Goal: Task Accomplishment & Management: Manage account settings

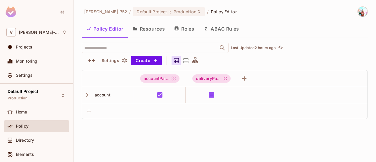
click at [182, 29] on button "Roles" at bounding box center [184, 28] width 29 height 15
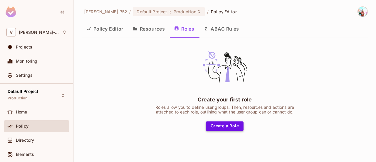
click at [222, 124] on button "Create a Role" at bounding box center [225, 125] width 38 height 9
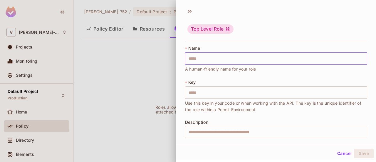
click at [204, 59] on input "text" at bounding box center [276, 58] width 182 height 12
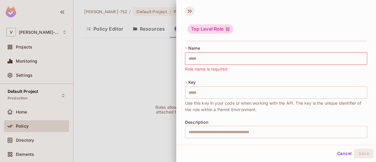
click at [189, 12] on icon at bounding box center [189, 10] width 9 height 9
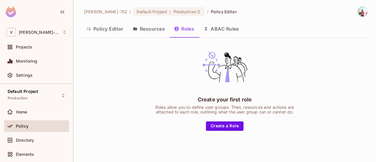
click at [160, 29] on button "Resources" at bounding box center [148, 28] width 41 height 15
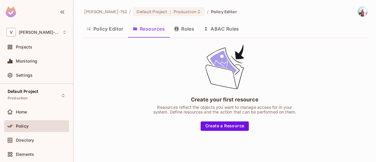
click at [114, 30] on button "Policy Editor" at bounding box center [105, 28] width 46 height 15
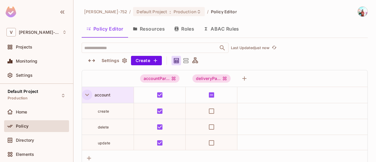
click at [87, 94] on icon "button" at bounding box center [87, 95] width 4 height 2
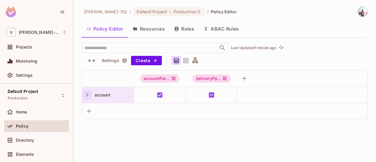
click at [182, 26] on button "Roles" at bounding box center [184, 28] width 29 height 15
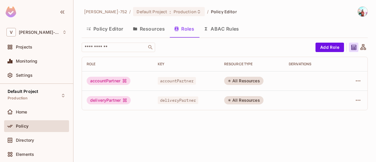
click at [146, 30] on button "Resources" at bounding box center [148, 28] width 41 height 15
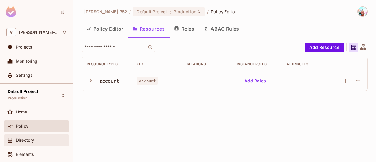
click at [23, 137] on div "Directory" at bounding box center [36, 140] width 60 height 7
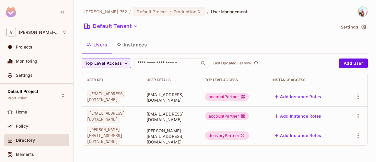
drag, startPoint x: 191, startPoint y: 99, endPoint x: 260, endPoint y: 97, distance: 69.2
click at [196, 97] on span "[EMAIL_ADDRESS][DOMAIN_NAME]" at bounding box center [171, 97] width 49 height 11
